Goal: Task Accomplishment & Management: Manage account settings

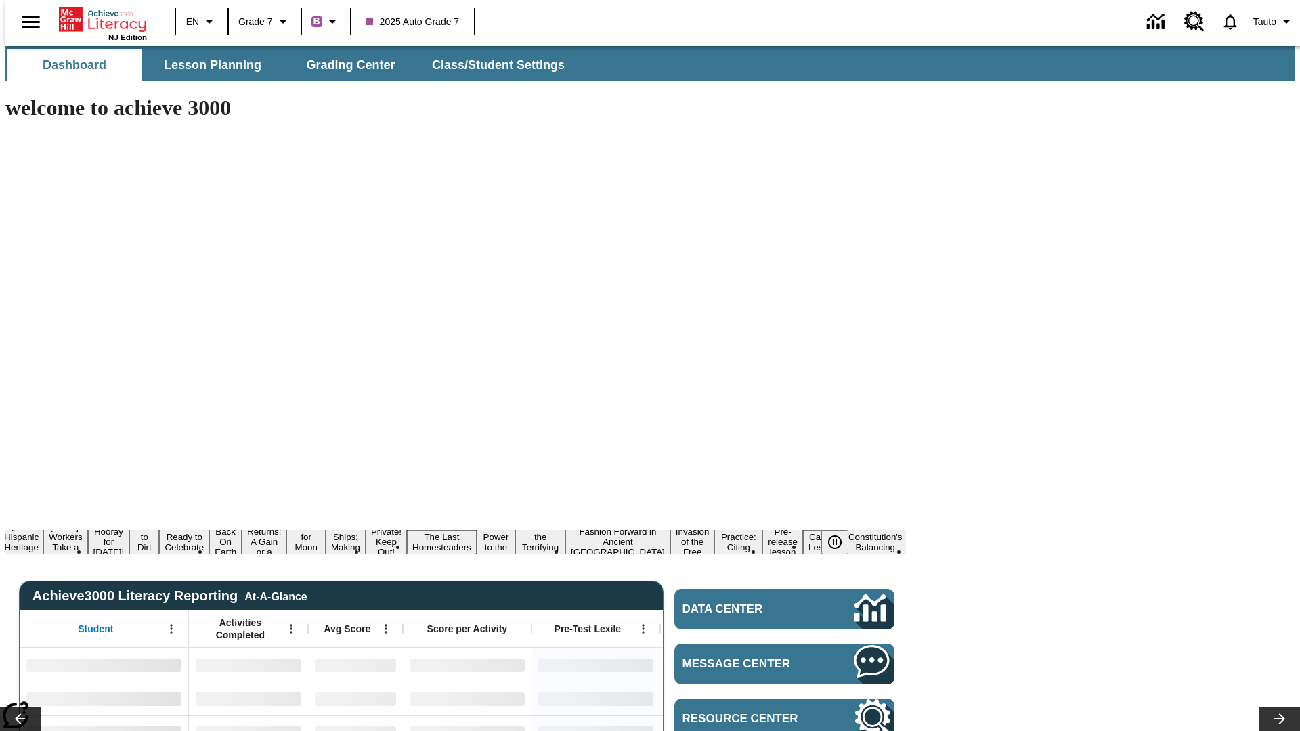
click at [43, 521] on button "¡Viva Hispanic Heritage Month!" at bounding box center [21, 542] width 44 height 43
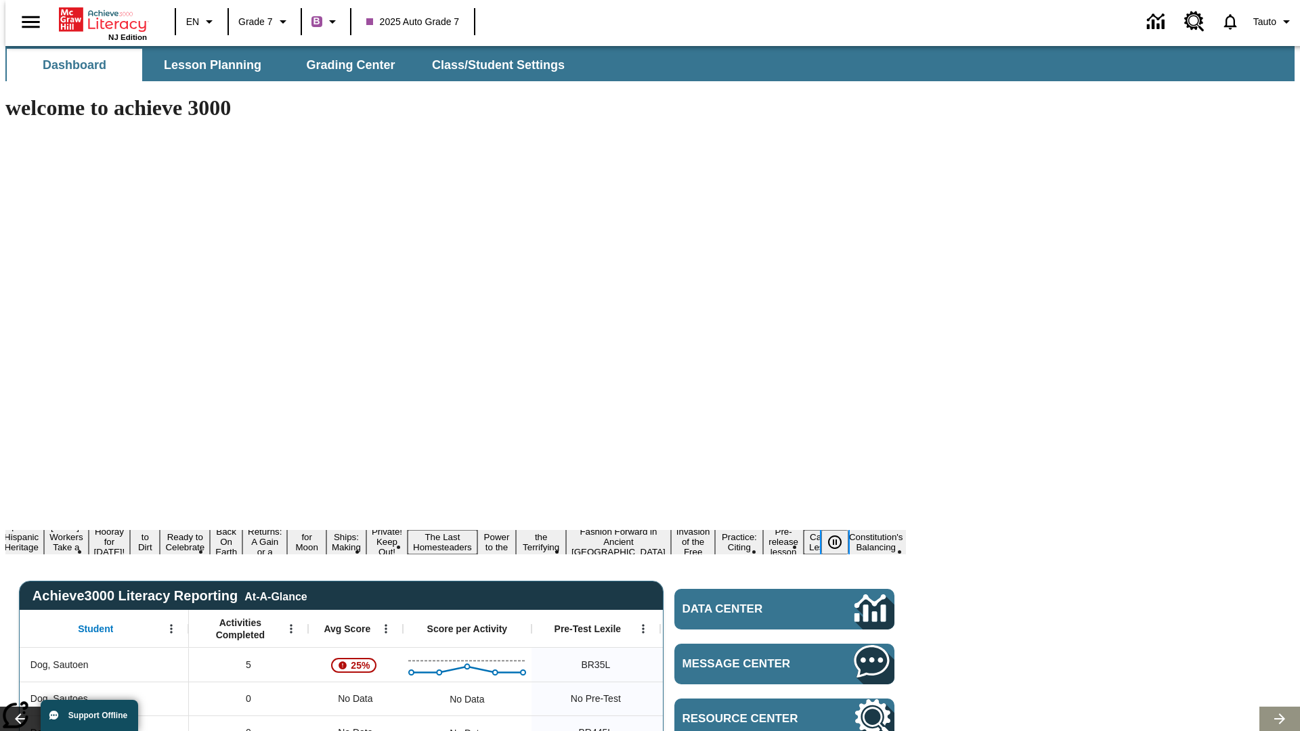
click at [840, 534] on icon "Pause" at bounding box center [834, 542] width 16 height 16
click at [1274, 713] on icon "Lesson carousel, Next" at bounding box center [1279, 718] width 11 height 11
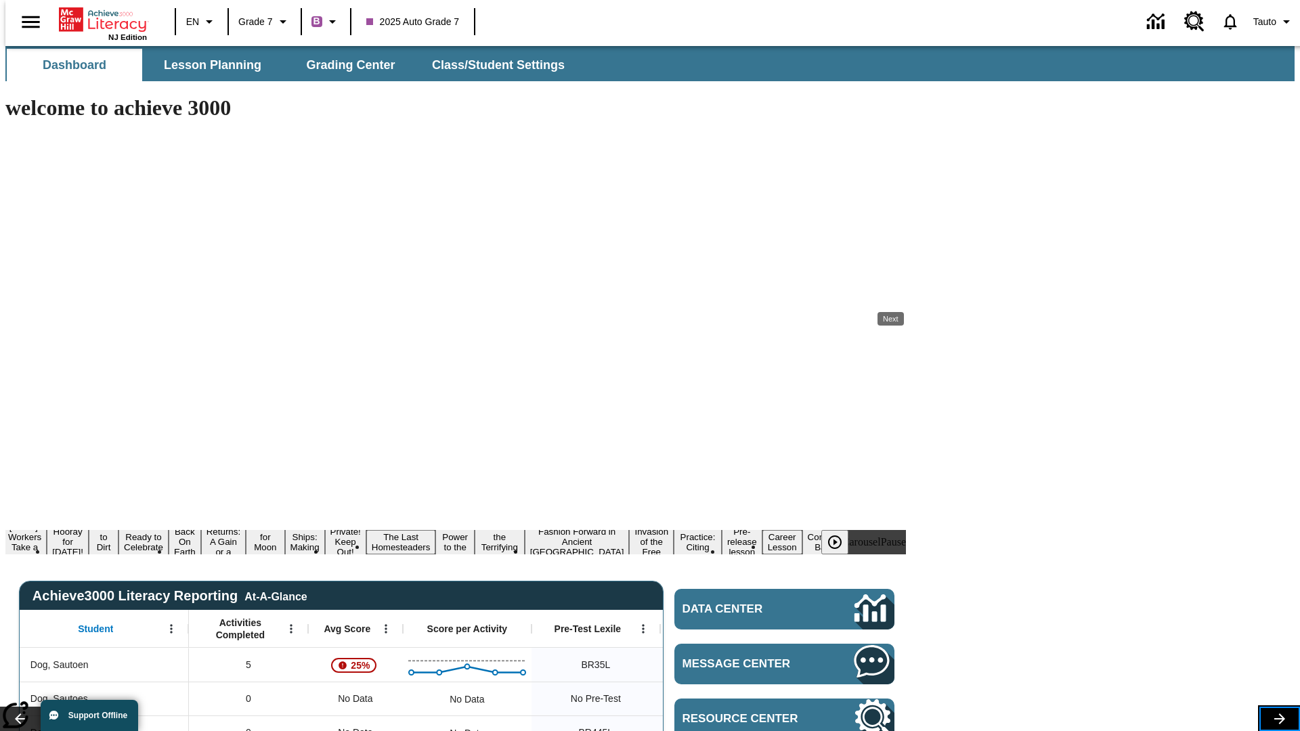
click at [1274, 713] on icon "Lesson carousel, Next" at bounding box center [1279, 718] width 11 height 11
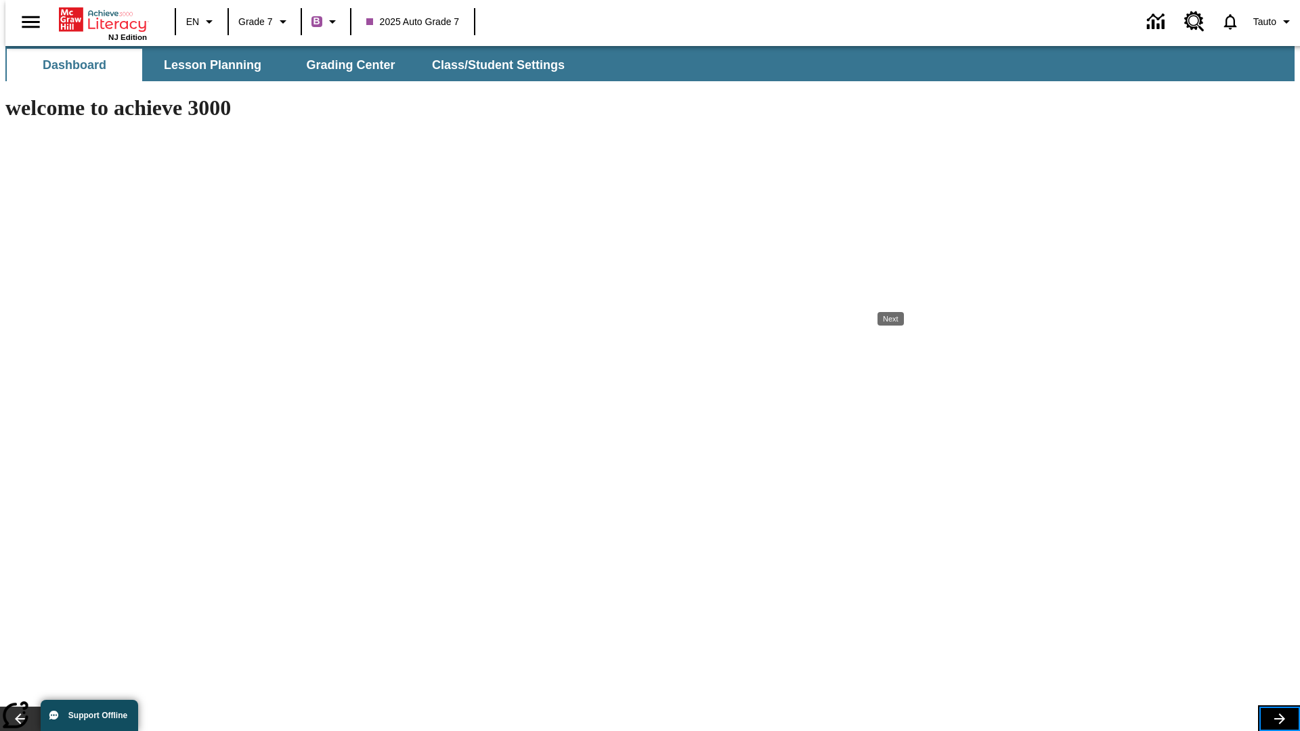
click at [1274, 713] on icon "Lesson carousel, Next" at bounding box center [1279, 718] width 11 height 11
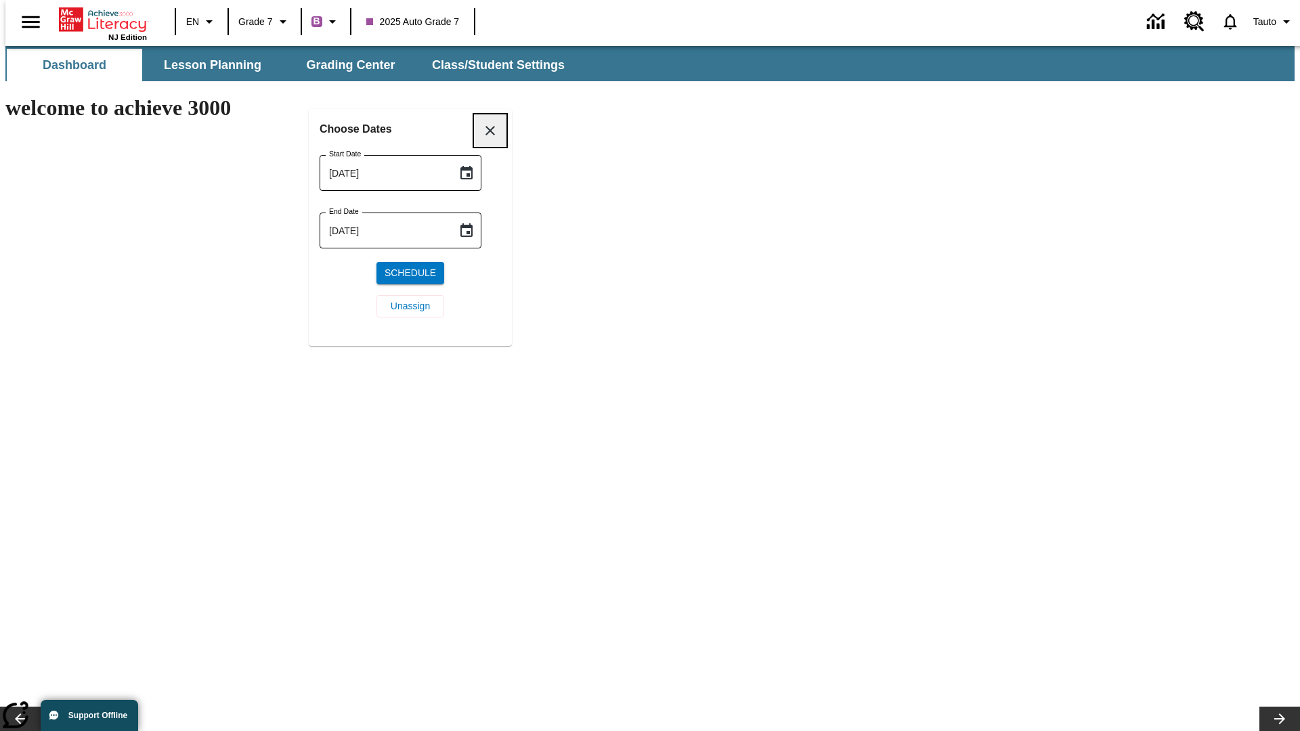
scroll to position [275, 0]
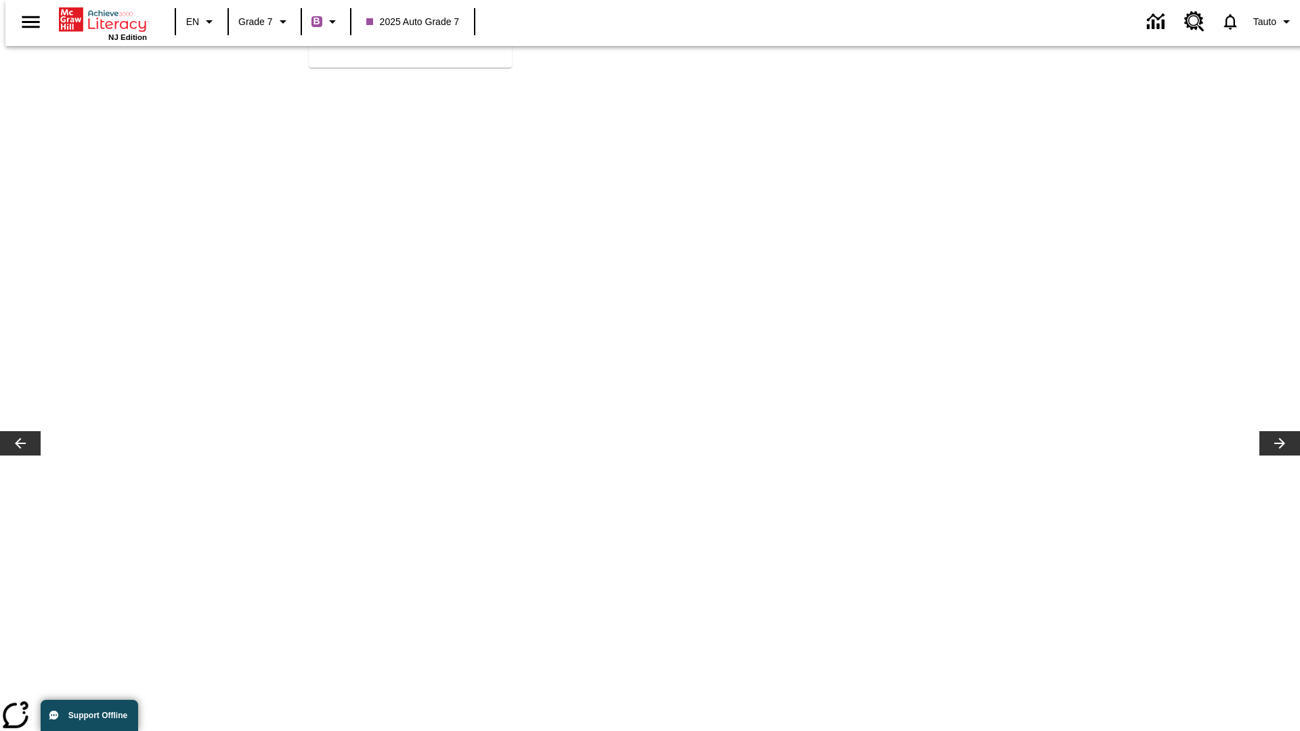
click at [410, 35] on span "Unassign" at bounding box center [410, 28] width 39 height 14
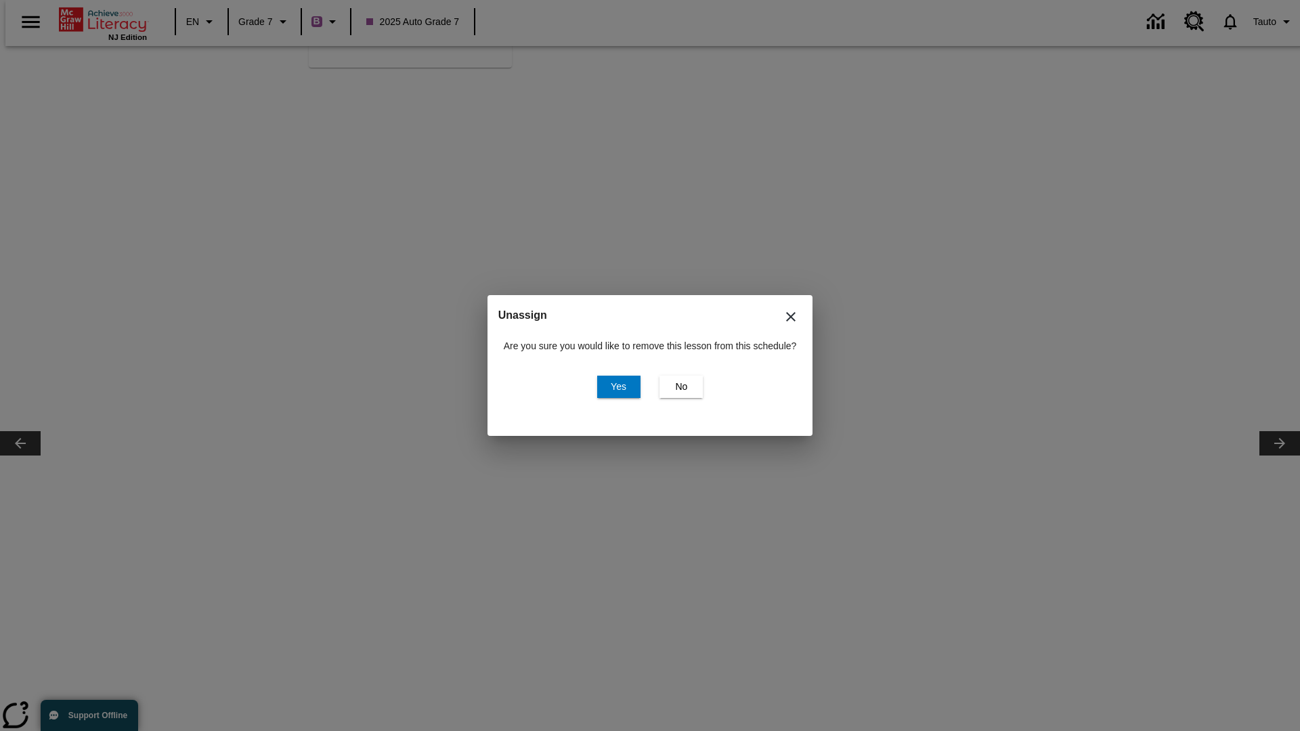
scroll to position [0, 0]
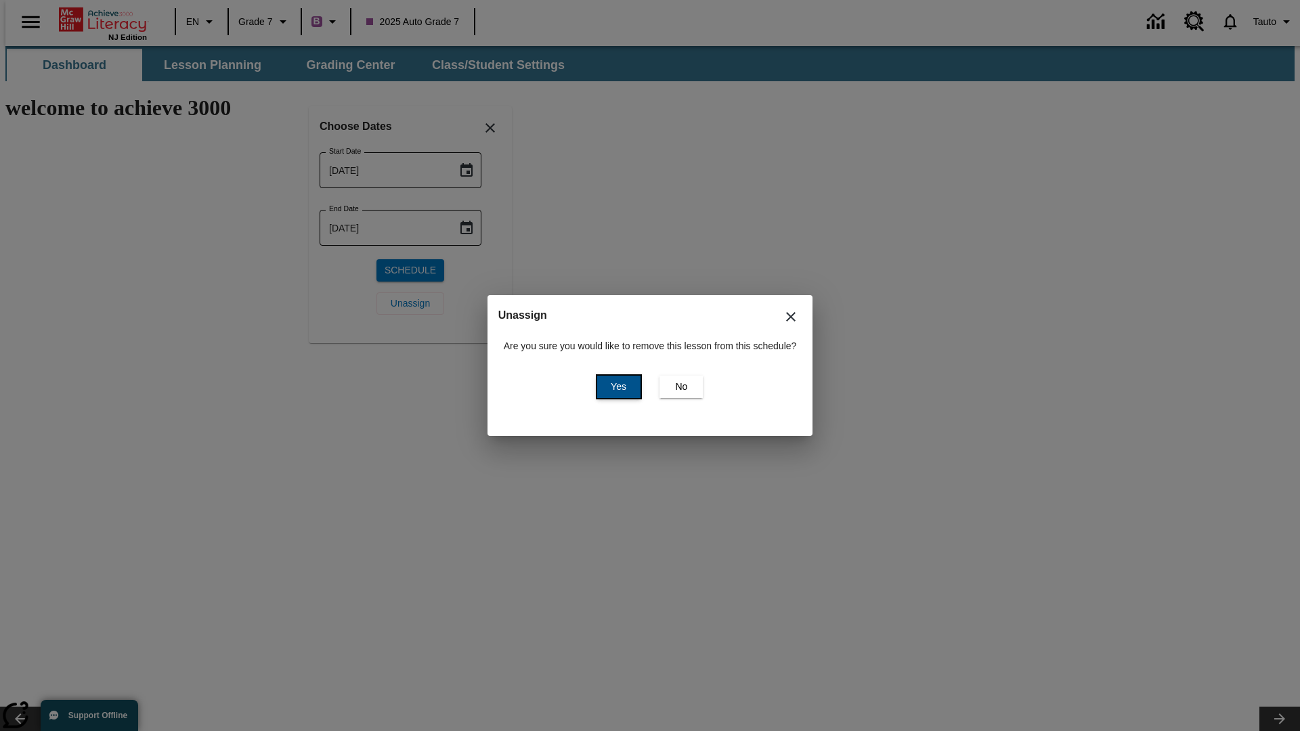
click at [616, 387] on span "Yes" at bounding box center [619, 387] width 16 height 14
